Goal: Transaction & Acquisition: Download file/media

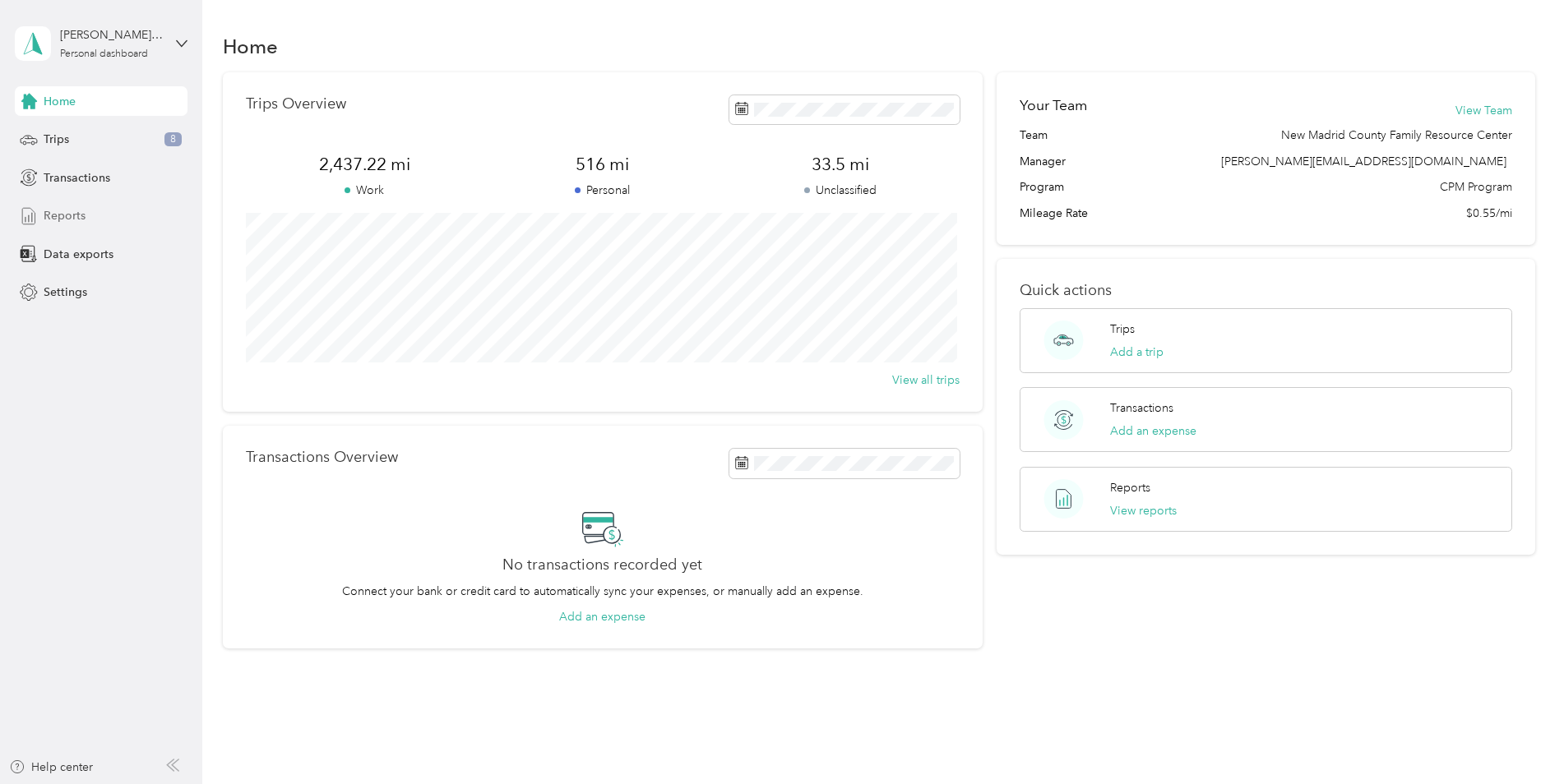
click at [99, 206] on div "Reports" at bounding box center [101, 216] width 173 height 29
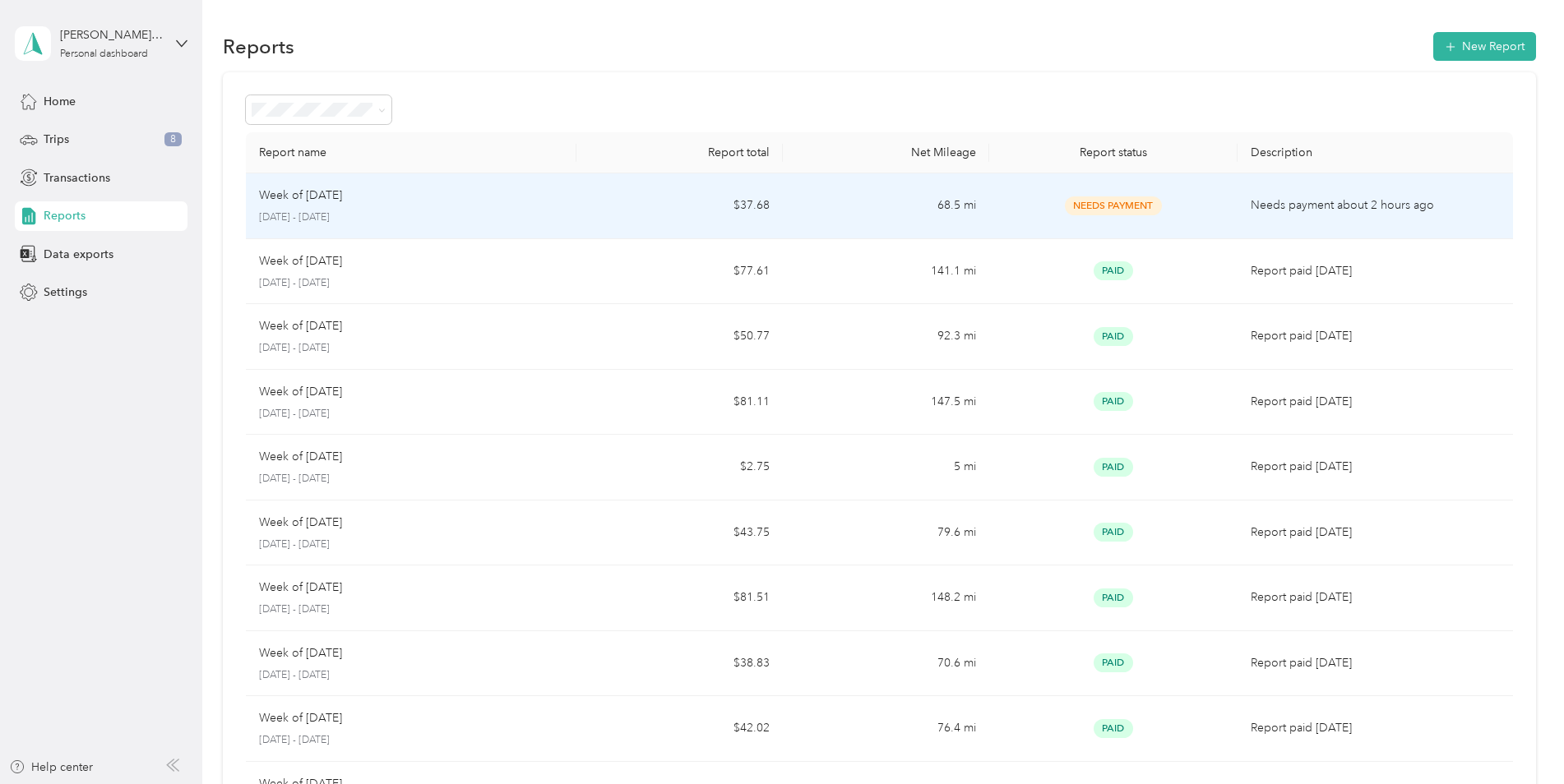
click at [981, 206] on td "68.5 mi" at bounding box center [885, 206] width 206 height 66
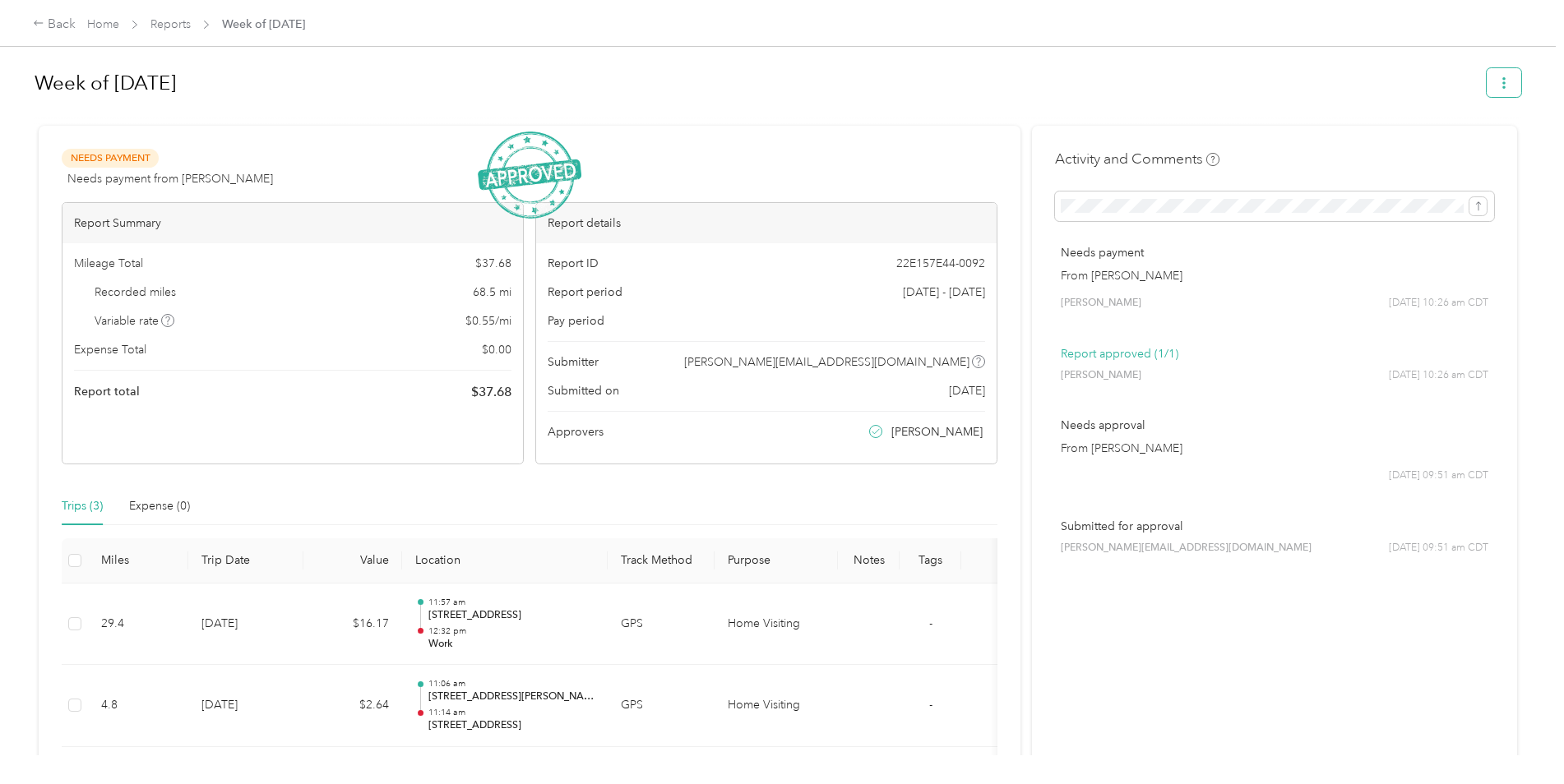
click at [1493, 89] on button "button" at bounding box center [1503, 83] width 34 height 28
click at [1476, 149] on span "Download" at bounding box center [1452, 143] width 54 height 18
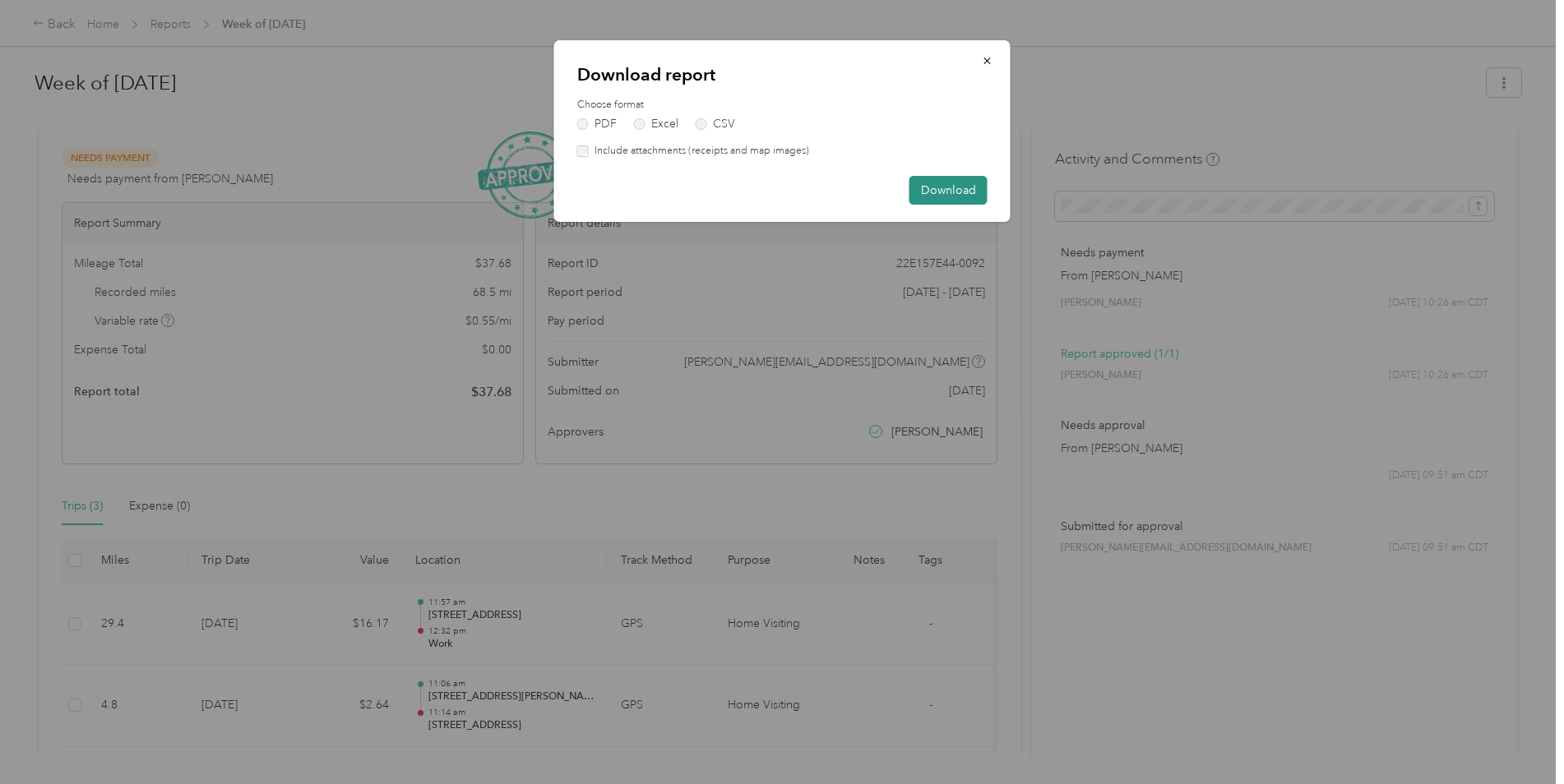
click at [969, 181] on button "Download" at bounding box center [948, 190] width 78 height 28
